Goal: Task Accomplishment & Management: Manage account settings

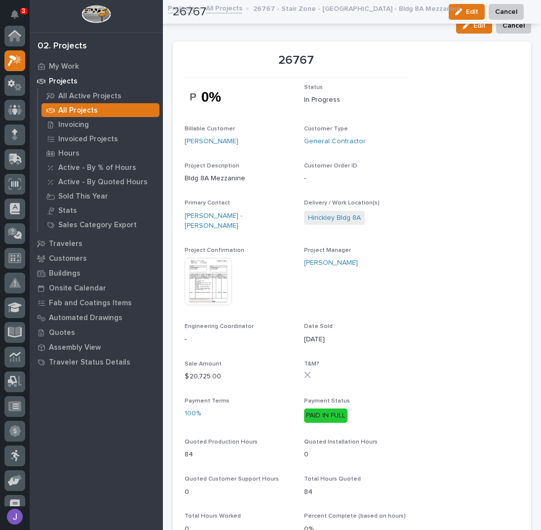
scroll to position [25, 0]
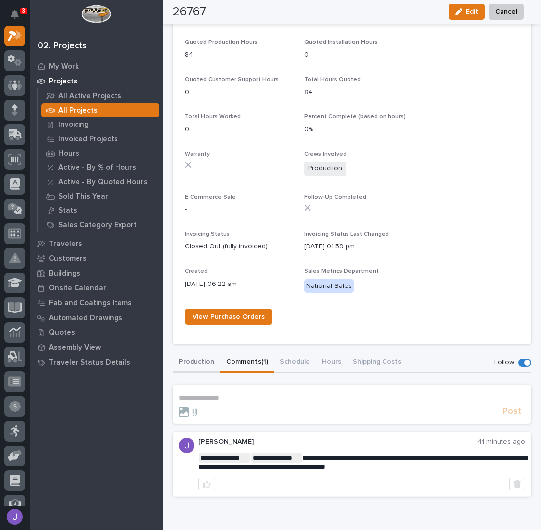
click at [200, 358] on div "**********" at bounding box center [352, 424] width 358 height 145
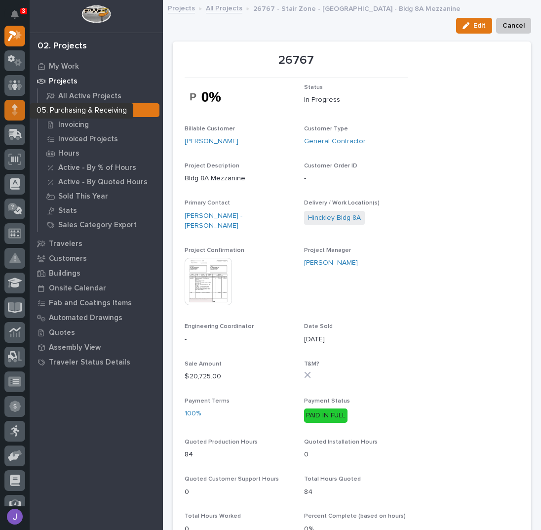
click at [16, 110] on icon at bounding box center [15, 109] width 6 height 11
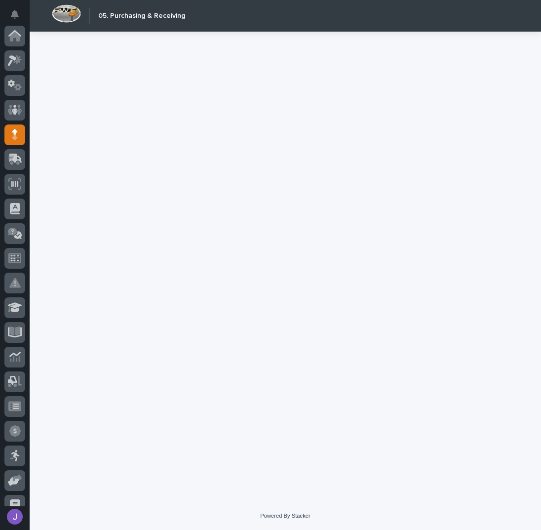
scroll to position [99, 0]
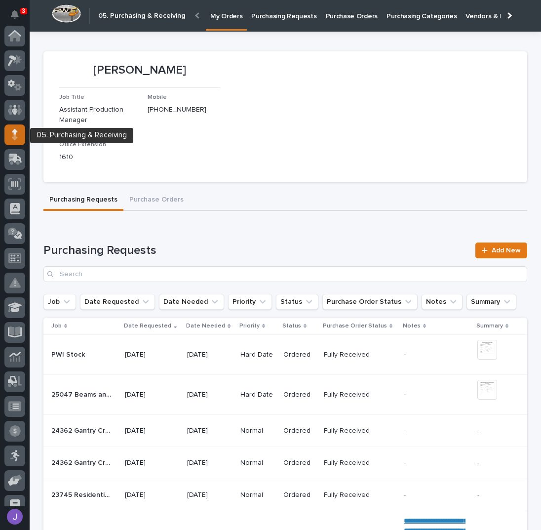
click at [14, 140] on div at bounding box center [14, 134] width 21 height 21
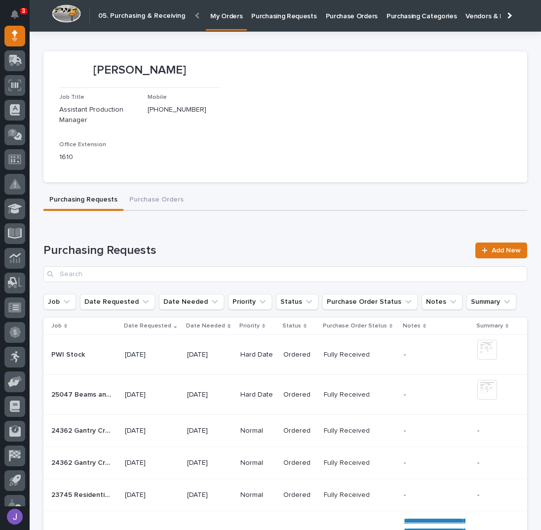
click at [268, 17] on p "Purchasing Requests" at bounding box center [283, 10] width 65 height 21
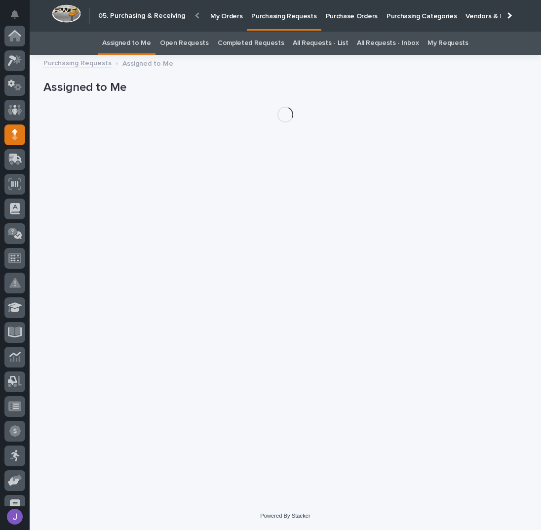
scroll to position [99, 0]
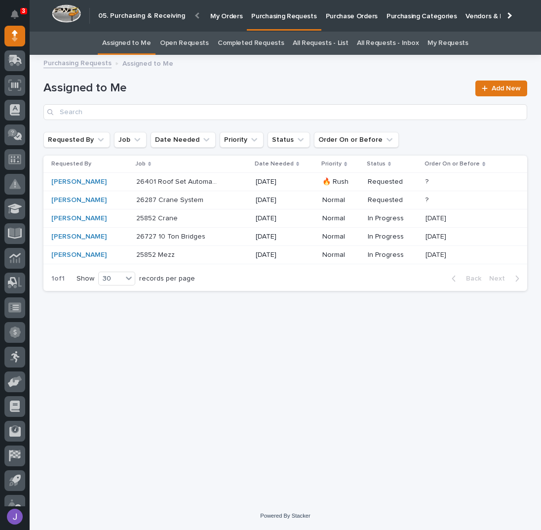
click at [228, 185] on div "26401 Roof Set Automated Gate 26401 Roof Set Automated Gate" at bounding box center [192, 182] width 112 height 16
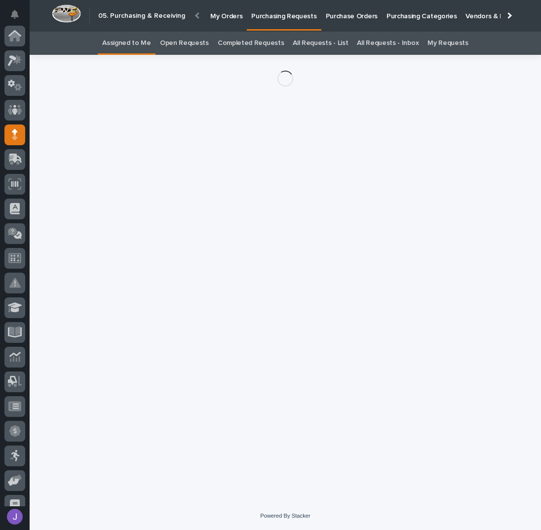
scroll to position [99, 0]
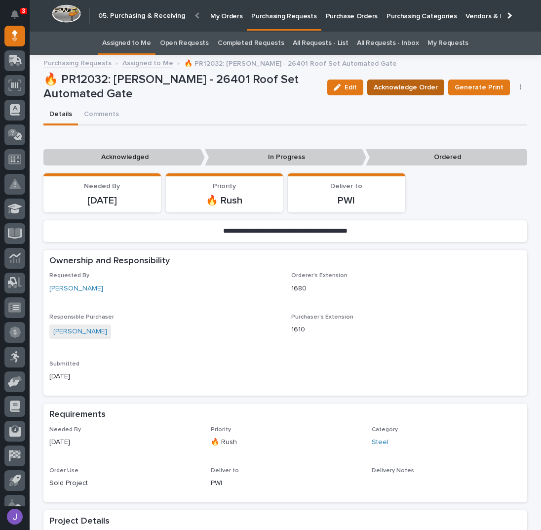
click at [391, 89] on span "Acknowledge Order" at bounding box center [406, 87] width 64 height 12
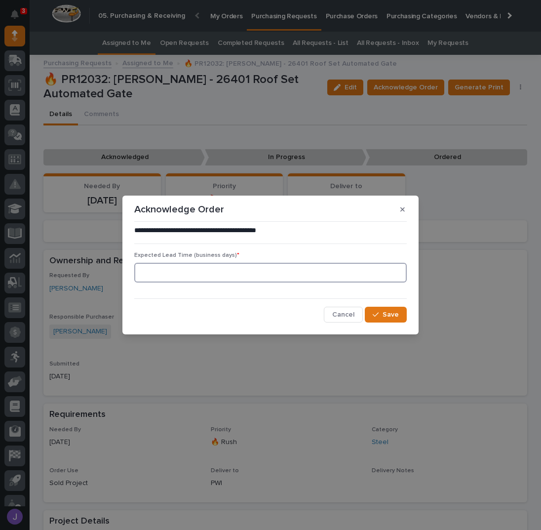
click at [203, 273] on input at bounding box center [270, 273] width 272 height 20
type input "0"
click at [385, 308] on button "Save" at bounding box center [386, 314] width 42 height 16
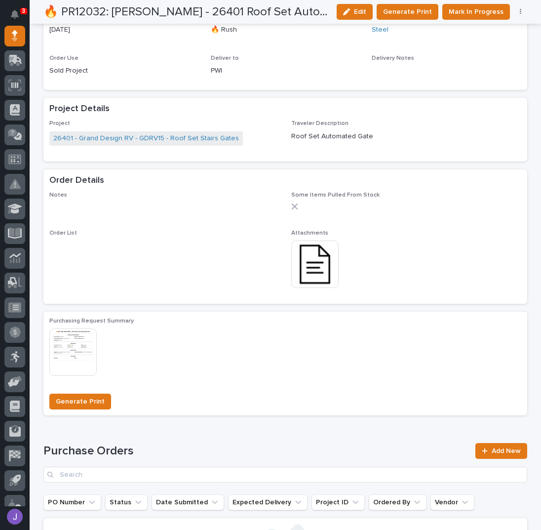
scroll to position [460, 0]
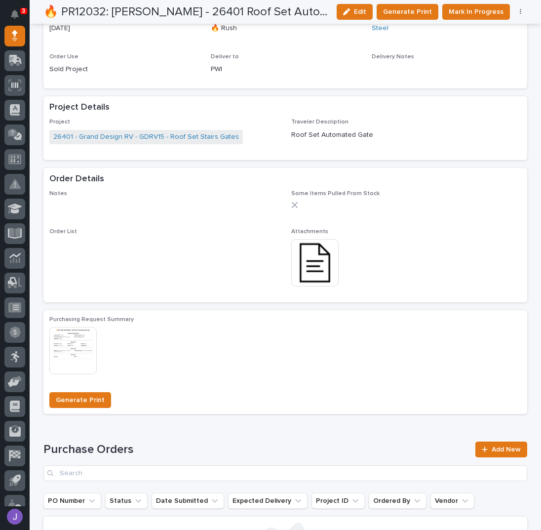
click at [298, 267] on img at bounding box center [314, 262] width 47 height 47
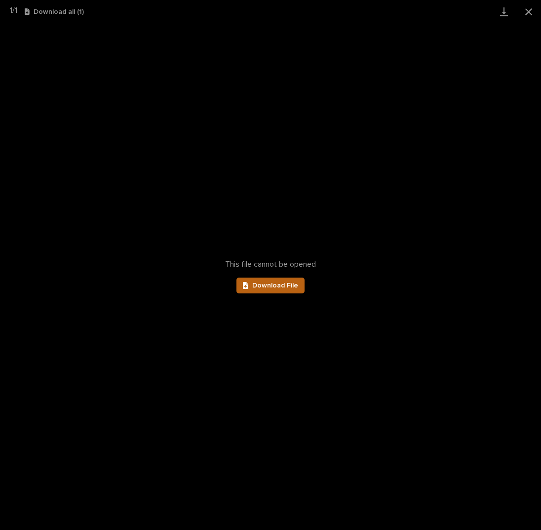
click at [267, 287] on span "Download File" at bounding box center [275, 285] width 46 height 7
click at [524, 16] on button "Close gallery" at bounding box center [528, 11] width 25 height 23
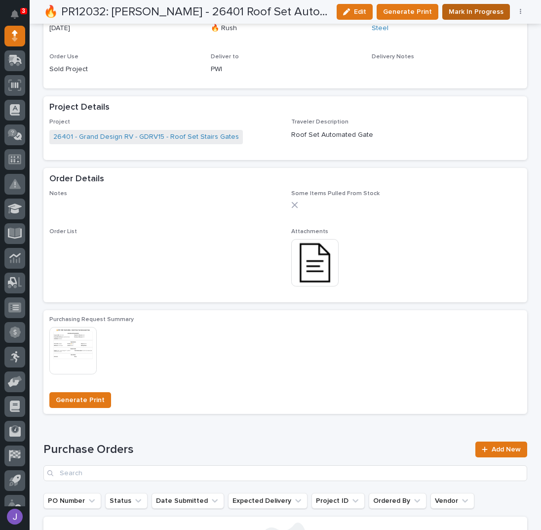
click at [455, 15] on span "Mark In Progress" at bounding box center [476, 12] width 55 height 12
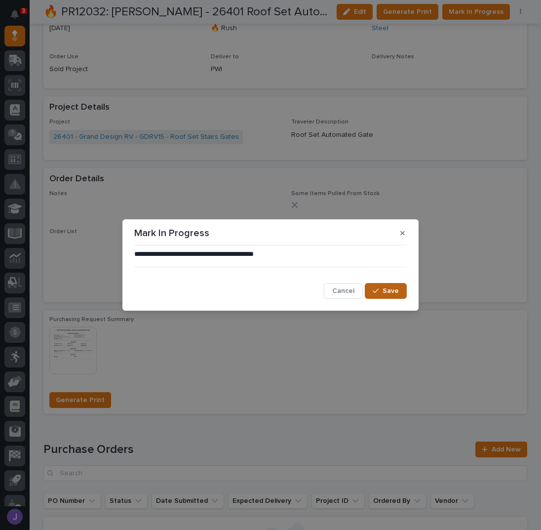
click at [371, 290] on button "Save" at bounding box center [386, 291] width 42 height 16
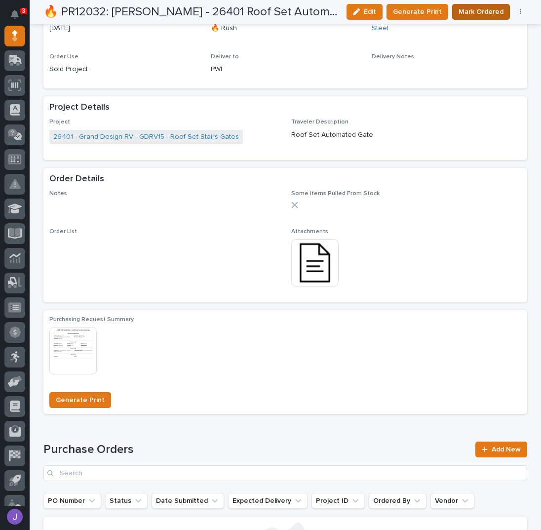
click at [468, 18] on button "Mark Ordered" at bounding box center [481, 12] width 58 height 16
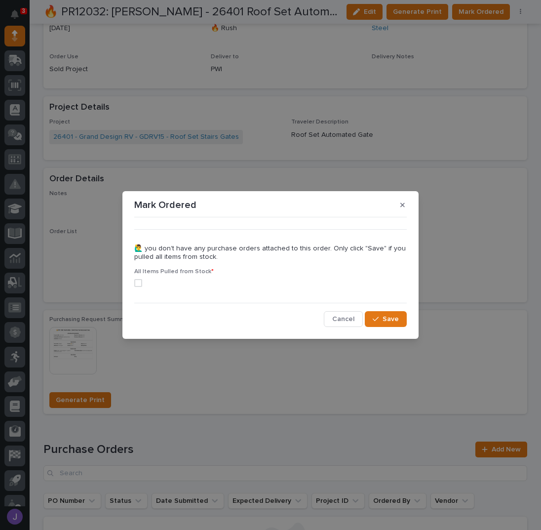
click at [135, 283] on span at bounding box center [138, 283] width 8 height 8
click at [374, 320] on button "Save" at bounding box center [386, 319] width 42 height 16
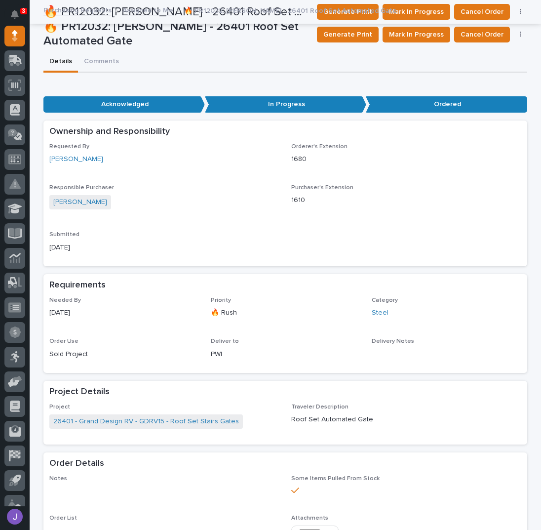
scroll to position [0, 0]
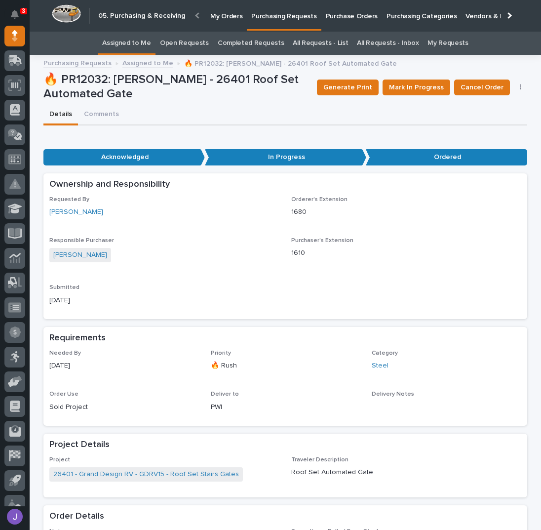
click at [136, 41] on link "Assigned to Me" at bounding box center [126, 43] width 49 height 23
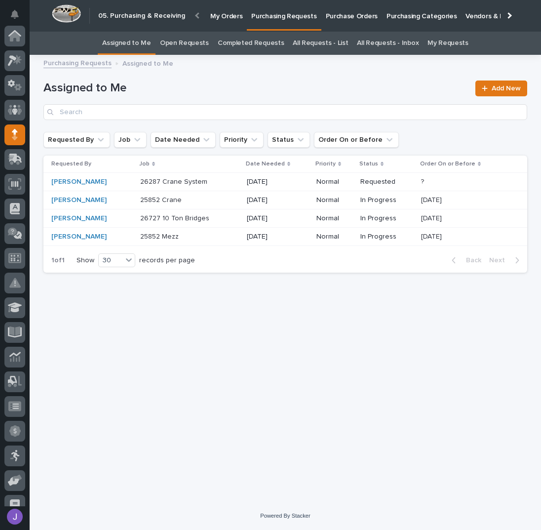
scroll to position [99, 0]
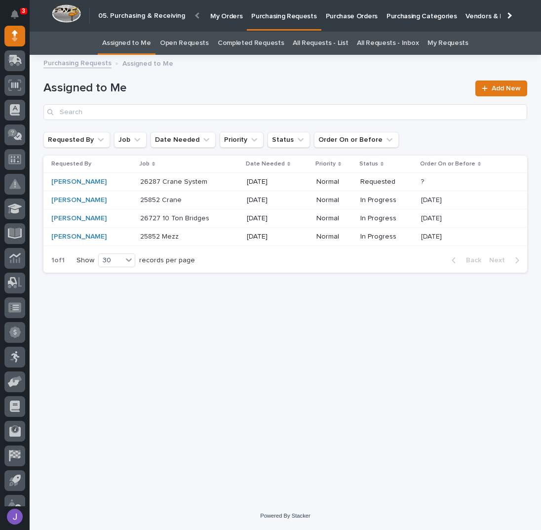
click at [237, 186] on div "26287 Crane System 26287 Crane System" at bounding box center [189, 182] width 99 height 16
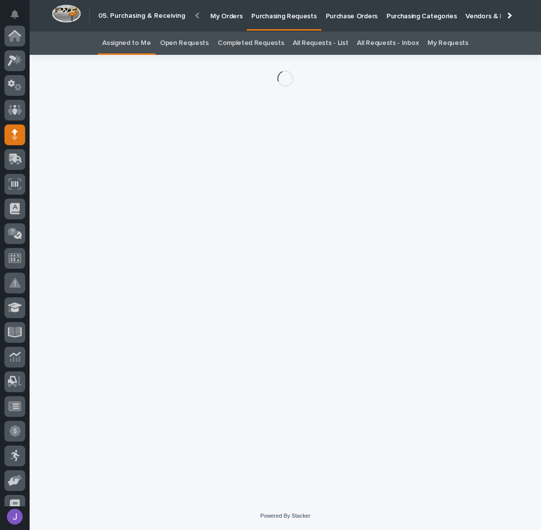
scroll to position [99, 0]
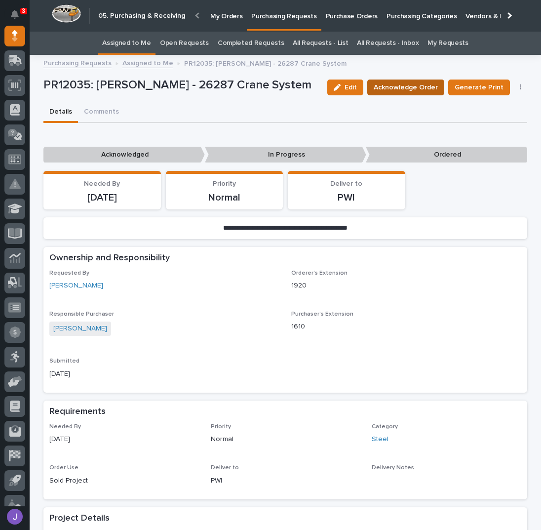
click at [421, 90] on span "Acknowledge Order" at bounding box center [406, 87] width 64 height 12
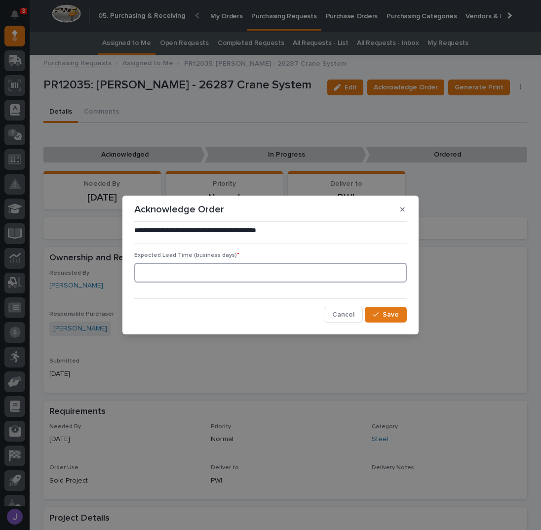
click at [235, 272] on input at bounding box center [270, 273] width 272 height 20
type input "0"
click at [372, 313] on button "Save" at bounding box center [386, 314] width 42 height 16
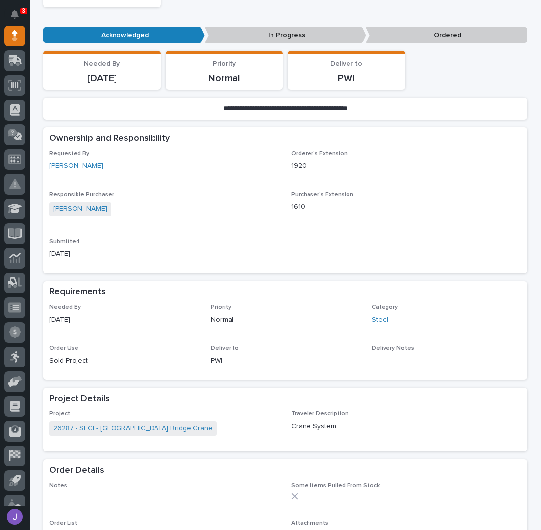
scroll to position [263, 0]
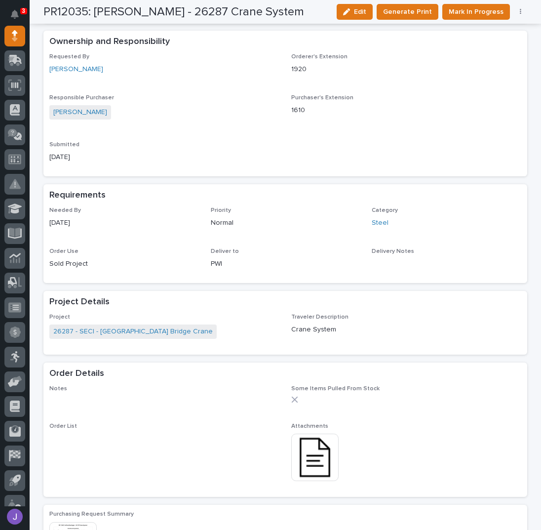
click at [307, 462] on img at bounding box center [314, 456] width 47 height 47
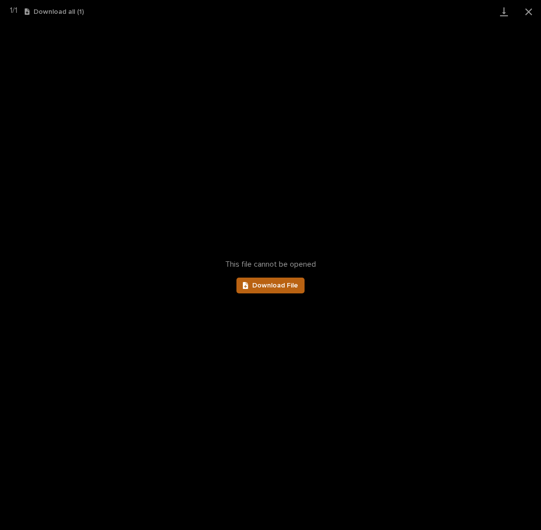
click at [287, 288] on span "Download File" at bounding box center [275, 285] width 46 height 7
click at [528, 13] on button "Close gallery" at bounding box center [528, 11] width 25 height 23
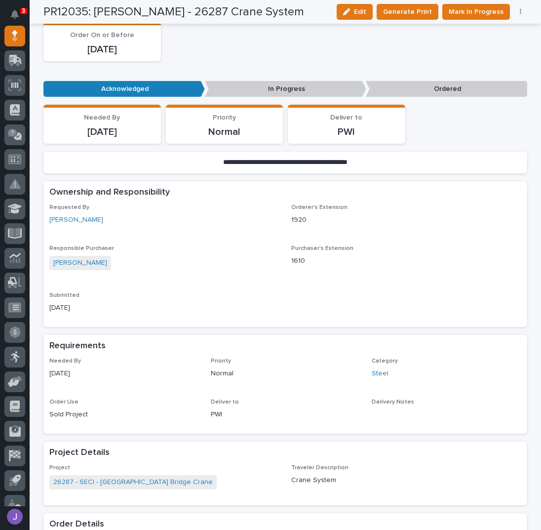
scroll to position [0, 0]
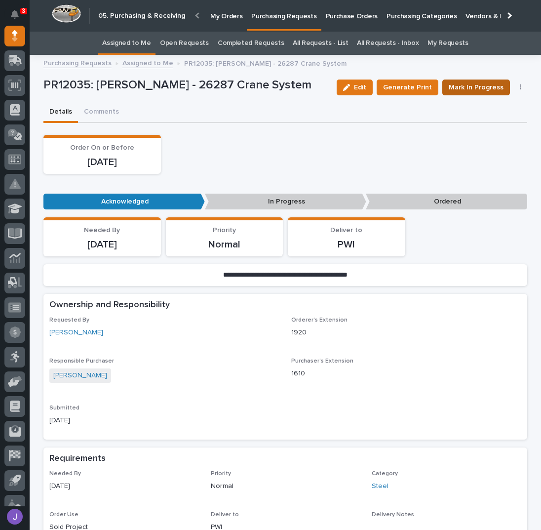
click at [461, 85] on span "Mark In Progress" at bounding box center [476, 87] width 55 height 12
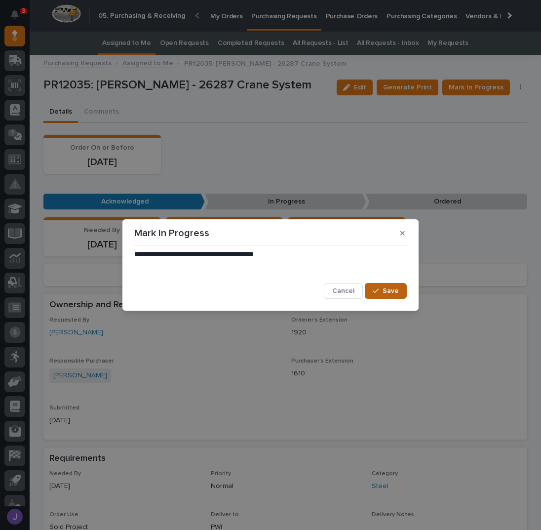
click at [383, 288] on button "Save" at bounding box center [386, 291] width 42 height 16
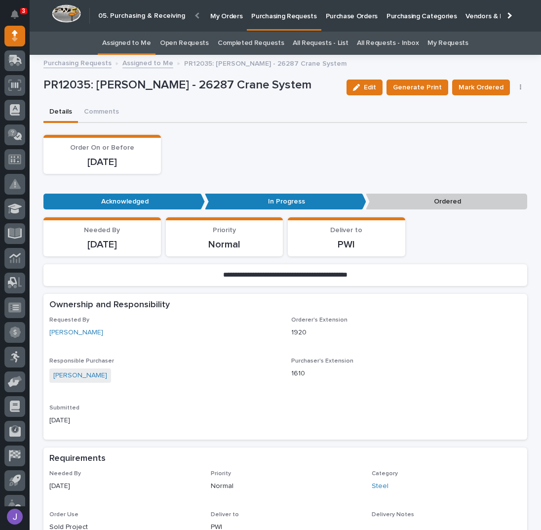
click at [124, 42] on link "Assigned to Me" at bounding box center [126, 43] width 49 height 23
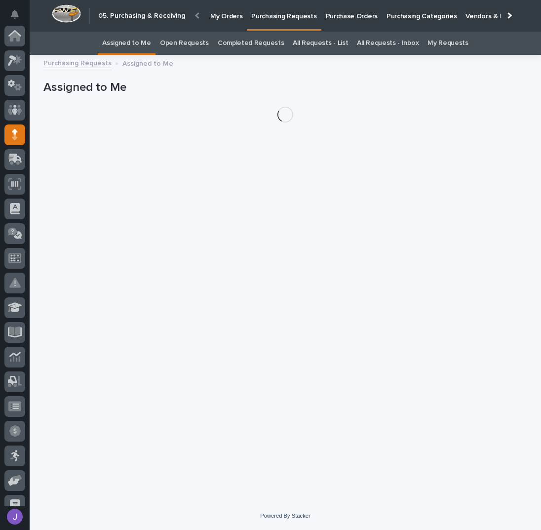
scroll to position [99, 0]
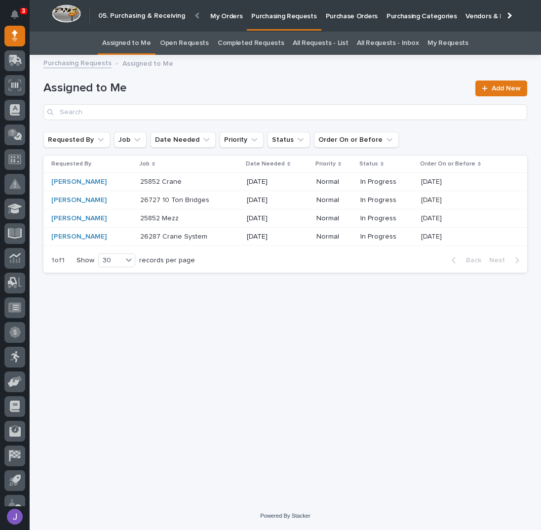
click at [214, 182] on p at bounding box center [181, 182] width 82 height 8
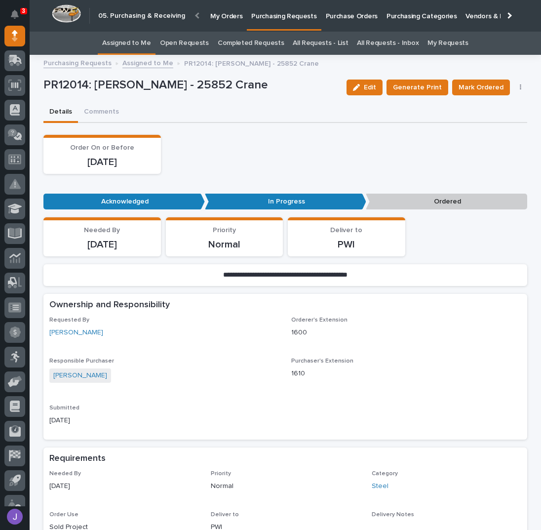
click at [144, 47] on link "Assigned to Me" at bounding box center [126, 43] width 49 height 23
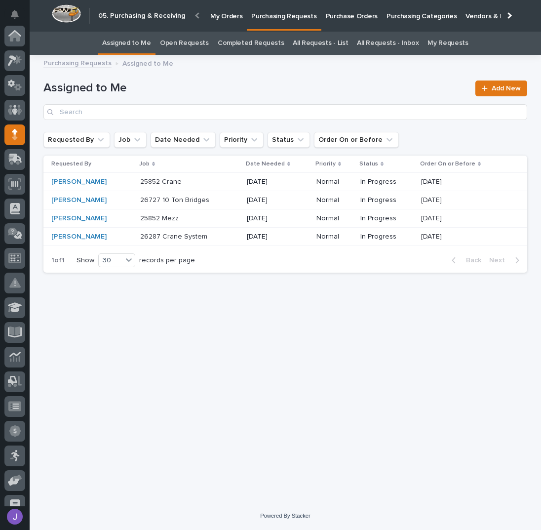
scroll to position [99, 0]
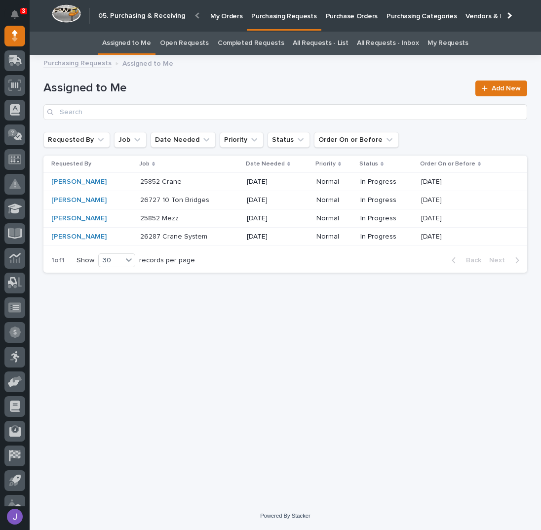
click at [175, 328] on div "Loading... Saving… Loading... Saving… Assigned to Me Add New Requested By Job D…" at bounding box center [284, 269] width 493 height 416
